Goal: Information Seeking & Learning: Learn about a topic

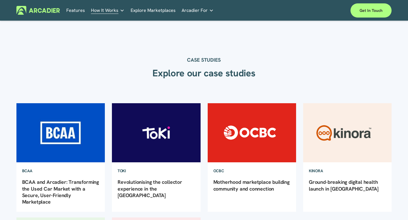
click at [44, 9] on img at bounding box center [37, 10] width 43 height 9
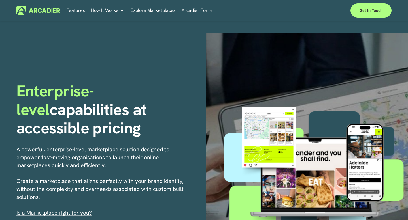
click at [81, 10] on link "Features" at bounding box center [75, 10] width 19 height 9
